Goal: Entertainment & Leisure: Consume media (video, audio)

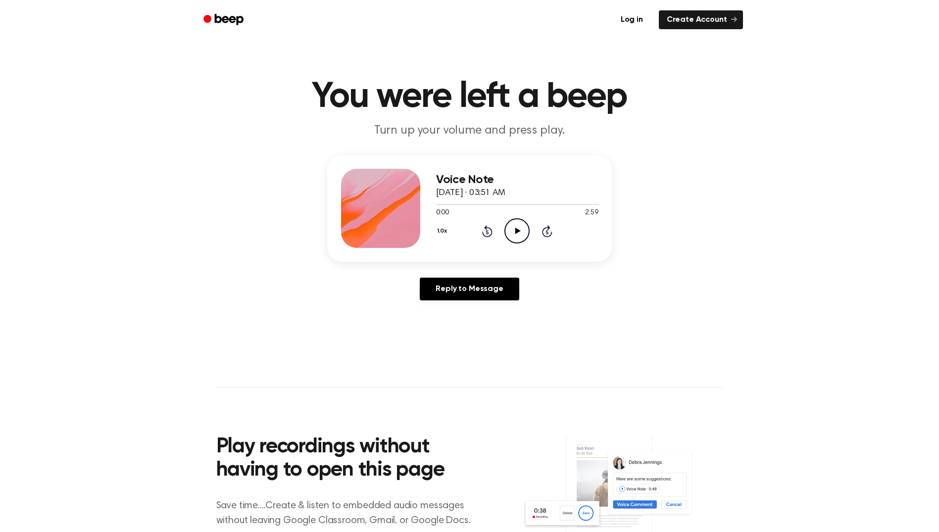
click at [513, 227] on icon "Play Audio" at bounding box center [516, 230] width 25 height 25
drag, startPoint x: 428, startPoint y: 202, endPoint x: 457, endPoint y: 203, distance: 28.7
click at [457, 203] on div at bounding box center [517, 204] width 162 height 8
click at [542, 231] on icon at bounding box center [547, 231] width 10 height 12
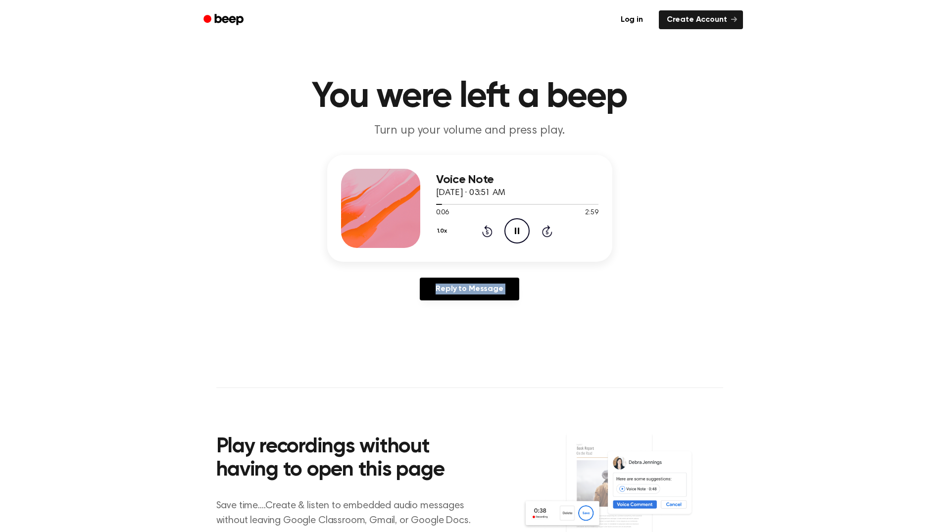
click at [542, 231] on icon at bounding box center [547, 231] width 10 height 12
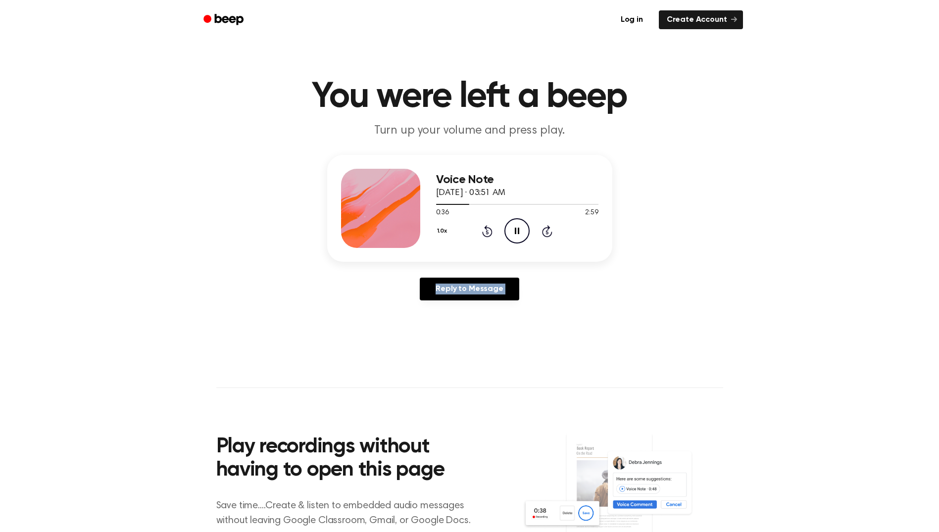
click at [542, 231] on icon at bounding box center [547, 231] width 10 height 12
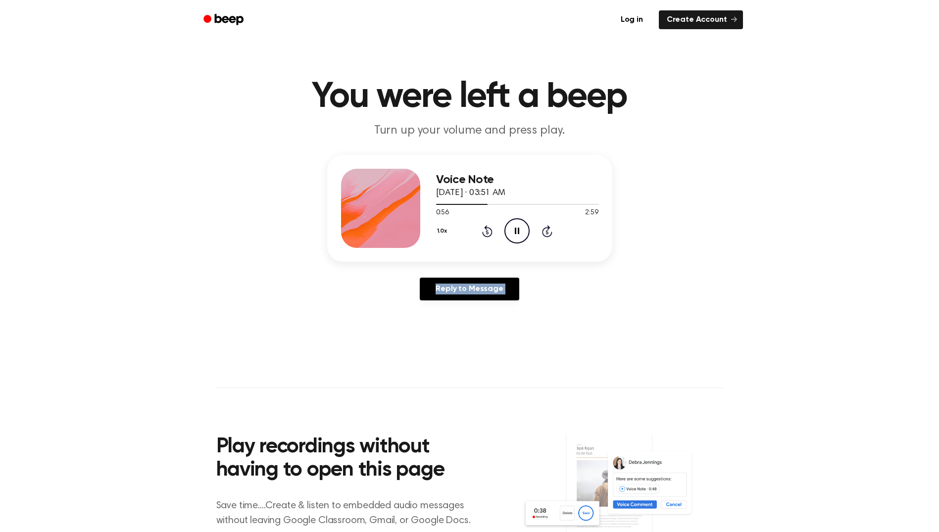
click at [542, 231] on icon at bounding box center [547, 231] width 10 height 12
